Goal: Understand process/instructions: Learn how to perform a task or action

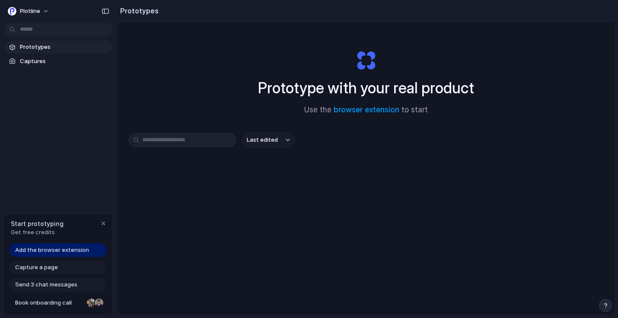
click at [95, 256] on link "Add the browser extension" at bounding box center [58, 250] width 98 height 14
click at [84, 267] on div "Capture a page" at bounding box center [58, 267] width 98 height 14
click at [102, 221] on div "button" at bounding box center [103, 223] width 7 height 7
